Goal: Find specific page/section: Find specific page/section

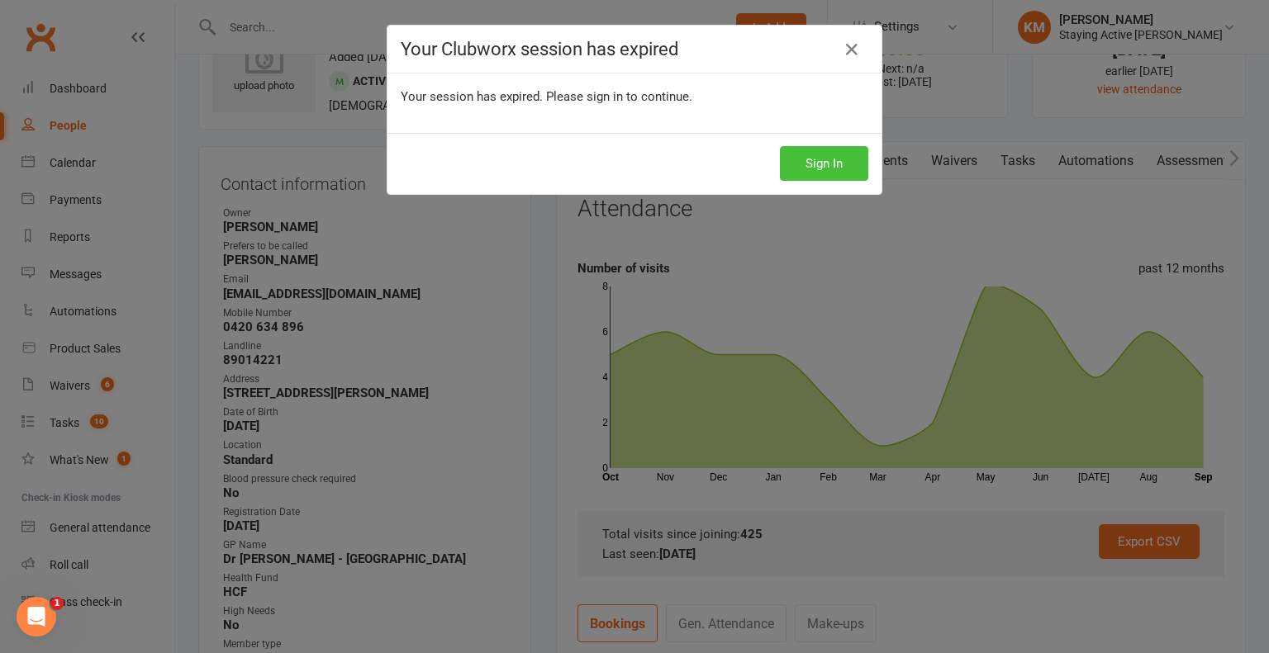
click at [821, 173] on button "Sign In" at bounding box center [824, 163] width 88 height 35
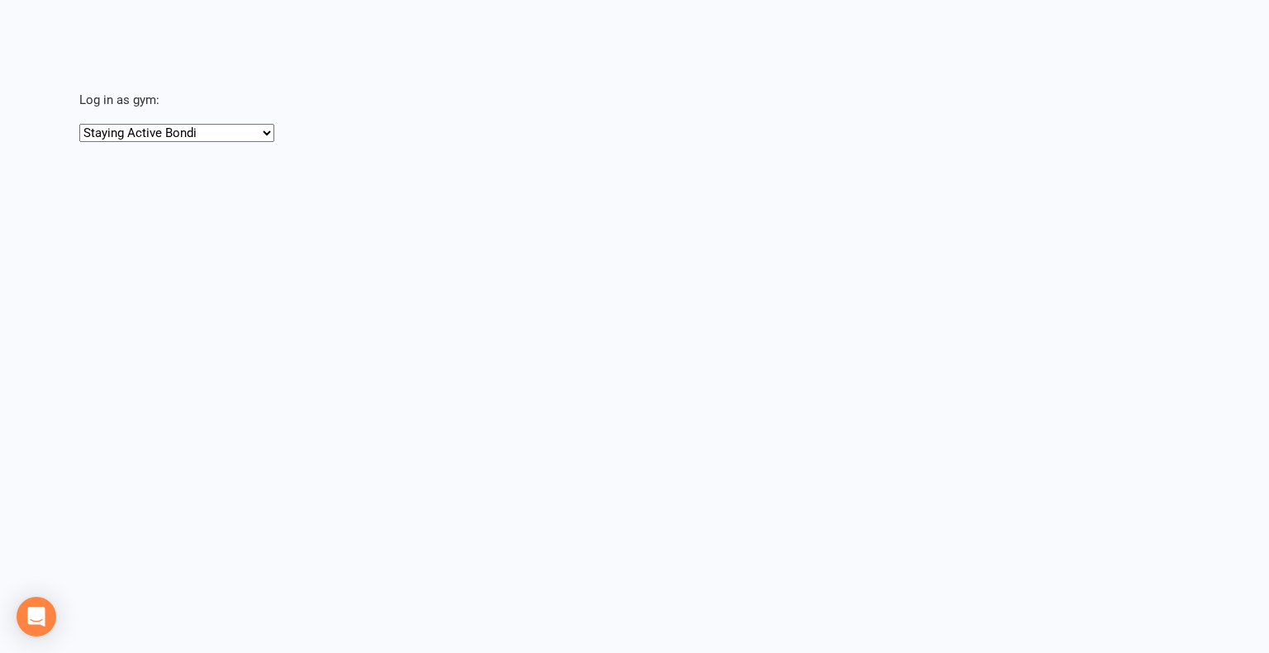
click at [226, 132] on select "Staying Active Bondi Staying Active Dee Why Staying Active Gordon" at bounding box center [176, 133] width 195 height 18
